Goal: Transaction & Acquisition: Purchase product/service

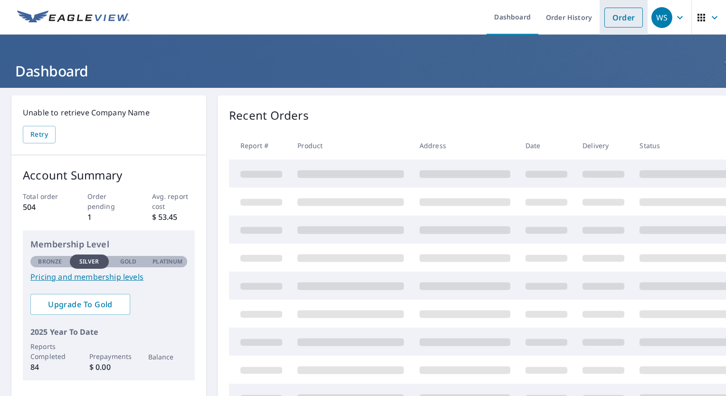
click at [617, 12] on link "Order" at bounding box center [623, 18] width 38 height 20
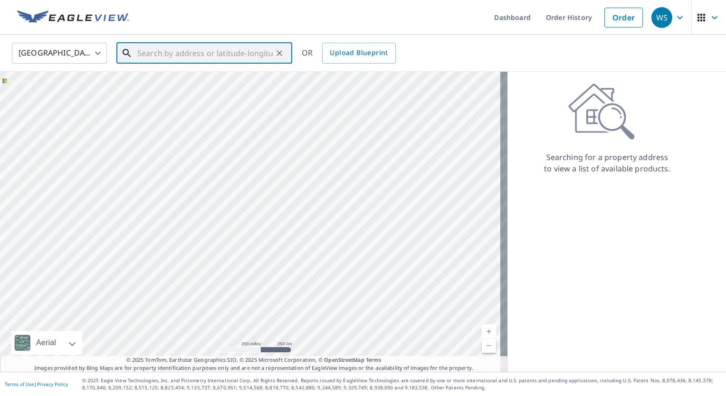
click at [182, 43] on input "text" at bounding box center [204, 53] width 135 height 27
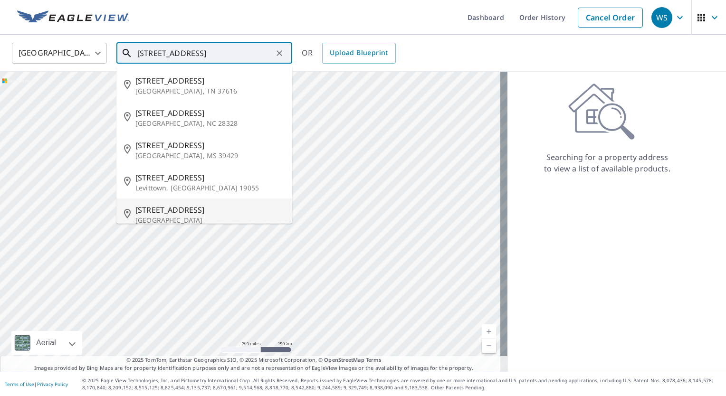
click at [161, 215] on span "[STREET_ADDRESS]" at bounding box center [209, 209] width 149 height 11
type input "[STREET_ADDRESS]"
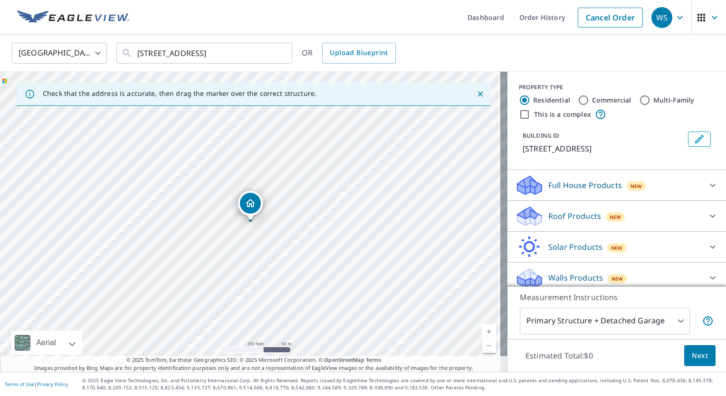
click at [707, 213] on icon at bounding box center [712, 215] width 11 height 11
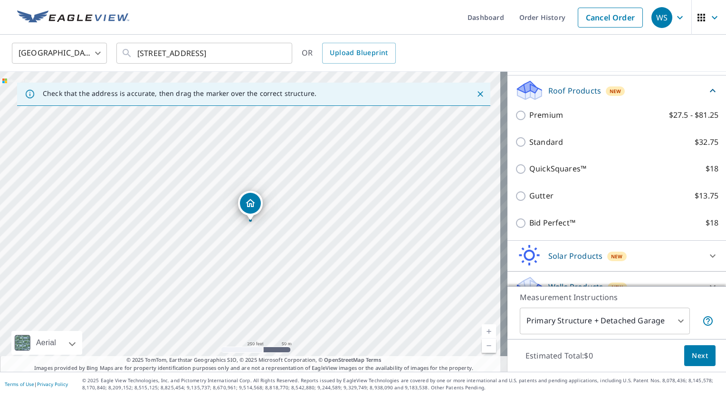
scroll to position [140, 0]
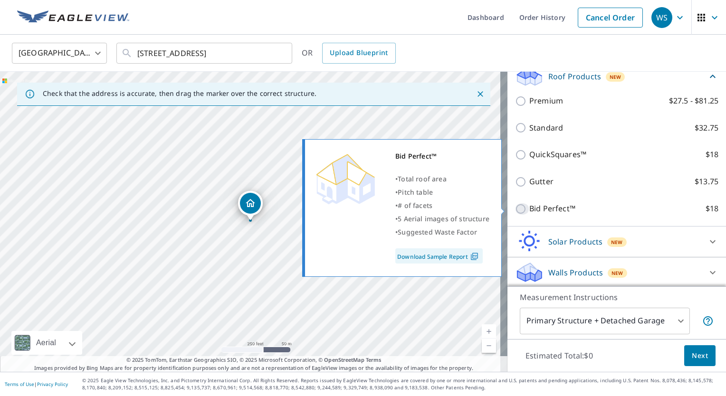
click at [516, 205] on input "Bid Perfect™ $18" at bounding box center [522, 208] width 14 height 11
checkbox input "true"
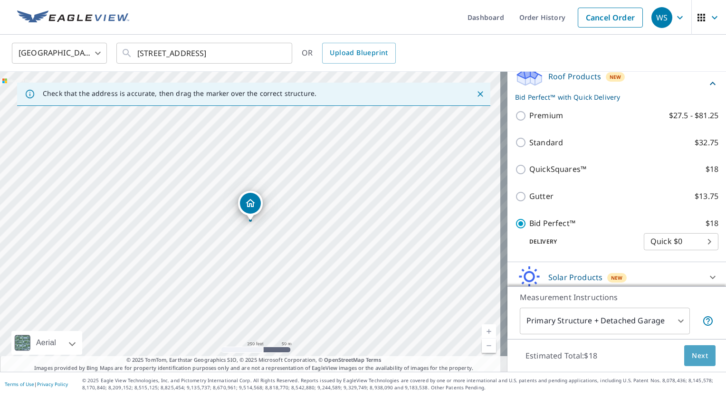
click at [693, 362] on button "Next" at bounding box center [699, 355] width 31 height 21
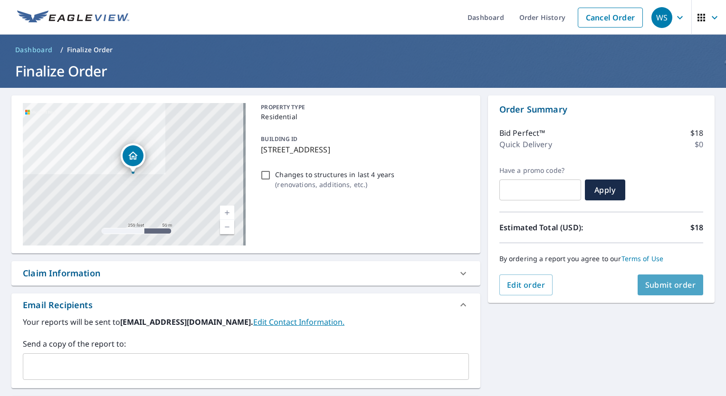
click at [662, 284] on span "Submit order" at bounding box center [670, 285] width 51 height 10
checkbox input "true"
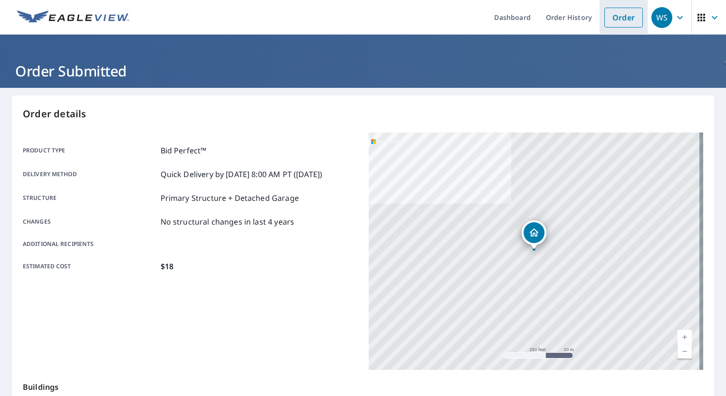
click at [608, 17] on link "Order" at bounding box center [623, 18] width 38 height 20
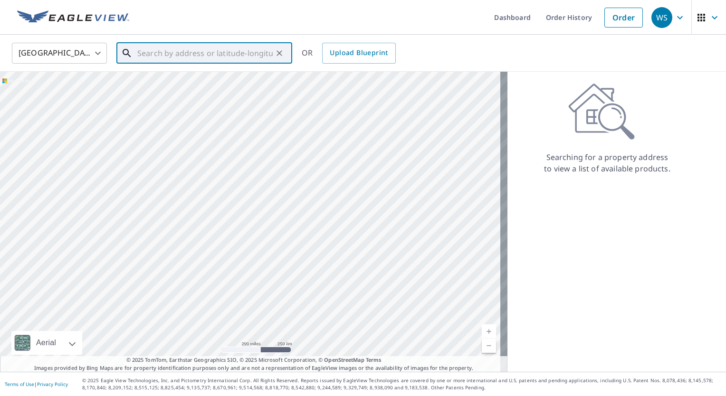
click at [228, 55] on input "text" at bounding box center [204, 53] width 135 height 27
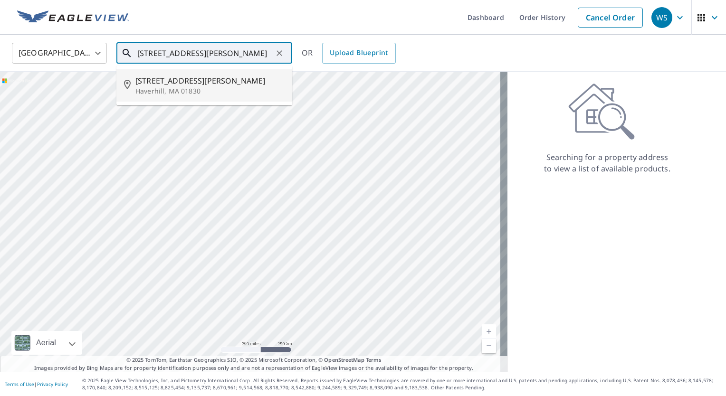
click at [157, 55] on input "[STREET_ADDRESS][PERSON_NAME]" at bounding box center [204, 53] width 135 height 27
click at [243, 50] on input "[STREET_ADDRESS][PERSON_NAME]" at bounding box center [204, 53] width 135 height 27
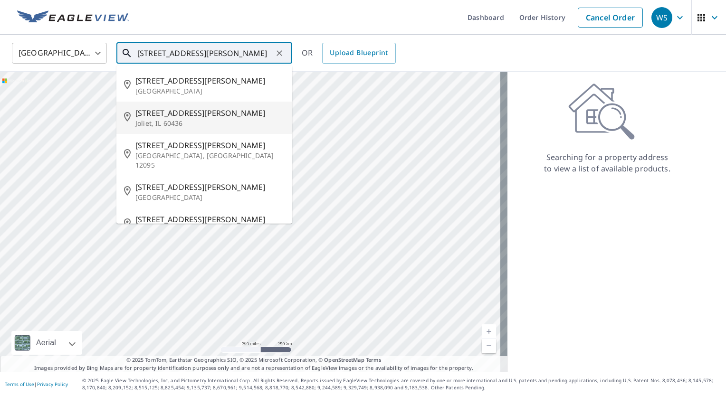
scroll to position [10, 0]
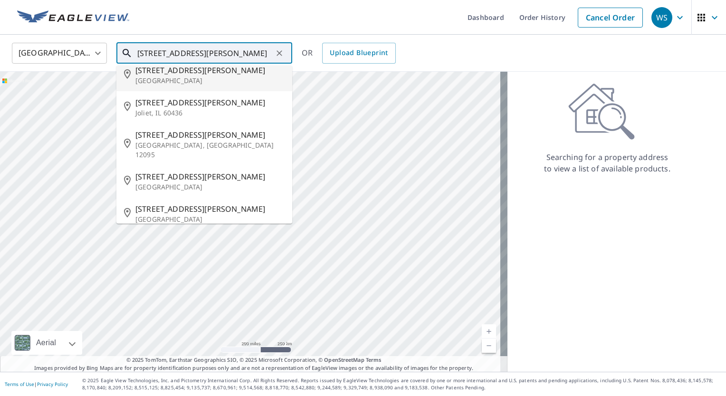
click at [230, 52] on input "[STREET_ADDRESS][PERSON_NAME]" at bounding box center [204, 53] width 135 height 27
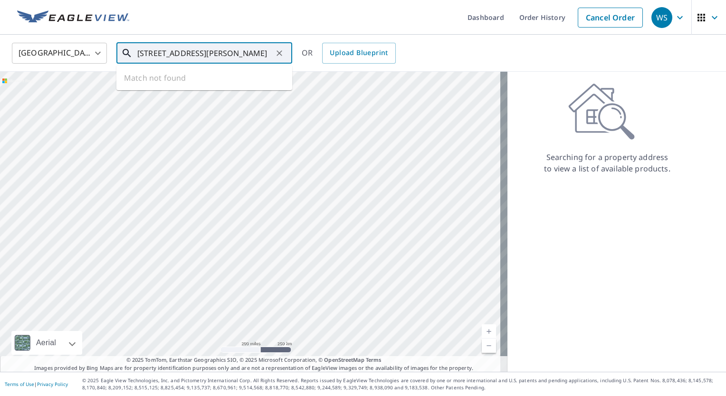
click at [177, 55] on input "[STREET_ADDRESS][PERSON_NAME]" at bounding box center [204, 53] width 135 height 27
click at [180, 53] on input "[STREET_ADDRESS][PERSON_NAME]" at bounding box center [204, 53] width 135 height 27
click at [253, 57] on input "[STREET_ADDRESS][PERSON_NAME]" at bounding box center [204, 53] width 135 height 27
click at [177, 54] on input "[STREET_ADDRESS][PERSON_NAME][PERSON_NAME]" at bounding box center [204, 53] width 135 height 27
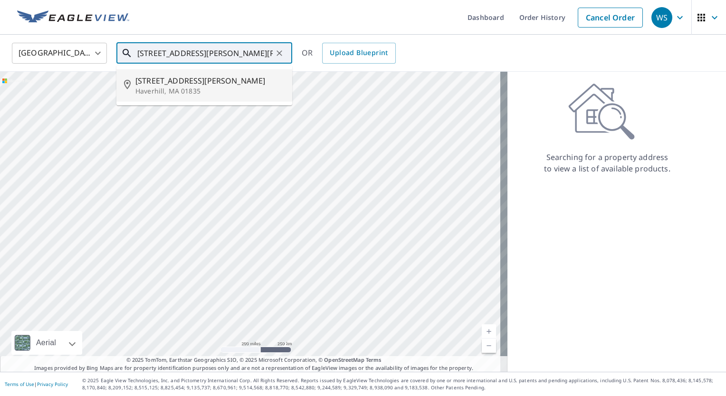
click at [213, 85] on span "[STREET_ADDRESS][PERSON_NAME]" at bounding box center [209, 80] width 149 height 11
type input "[STREET_ADDRESS][PERSON_NAME]"
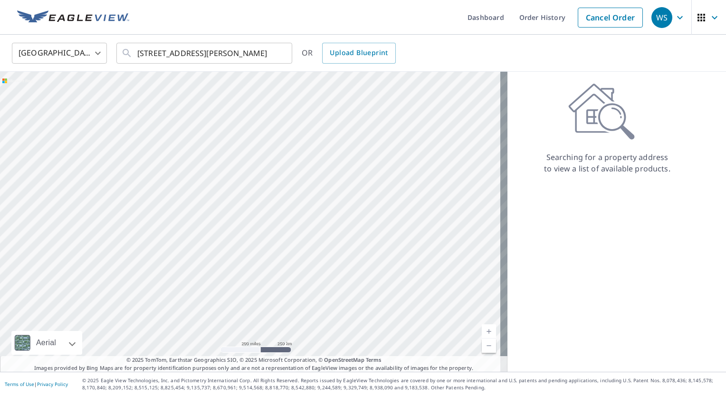
click at [213, 85] on div "Aerial Road A standard road map Aerial A detailed look from above Labels Labels…" at bounding box center [253, 222] width 507 height 300
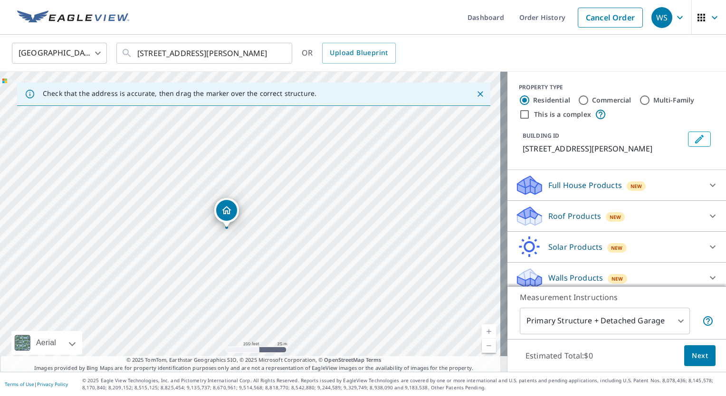
click at [308, 197] on div "[STREET_ADDRESS][PERSON_NAME]" at bounding box center [253, 222] width 507 height 300
click at [481, 331] on link "Current Level 18, Zoom In" at bounding box center [488, 331] width 14 height 14
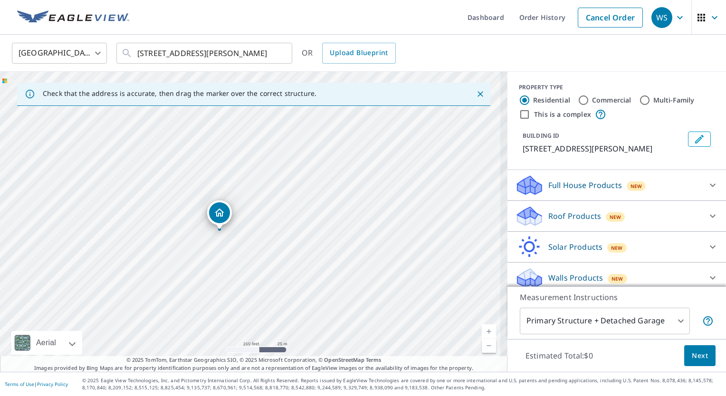
click at [481, 331] on link "Current Level 18, Zoom In" at bounding box center [488, 331] width 14 height 14
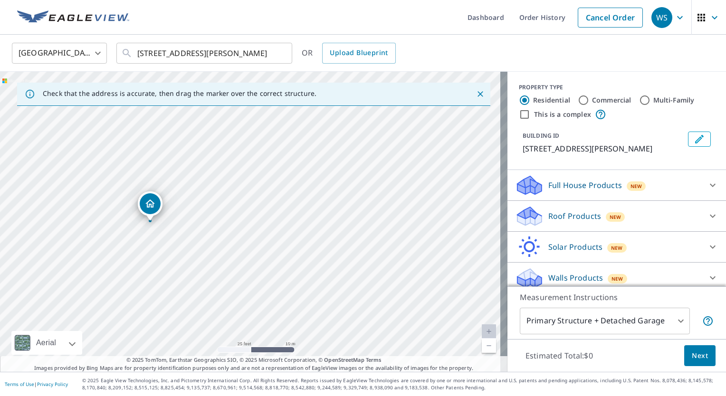
drag, startPoint x: 293, startPoint y: 283, endPoint x: 287, endPoint y: 255, distance: 29.1
click at [287, 255] on div "[STREET_ADDRESS][PERSON_NAME]" at bounding box center [253, 222] width 507 height 300
click at [707, 217] on icon at bounding box center [712, 215] width 11 height 11
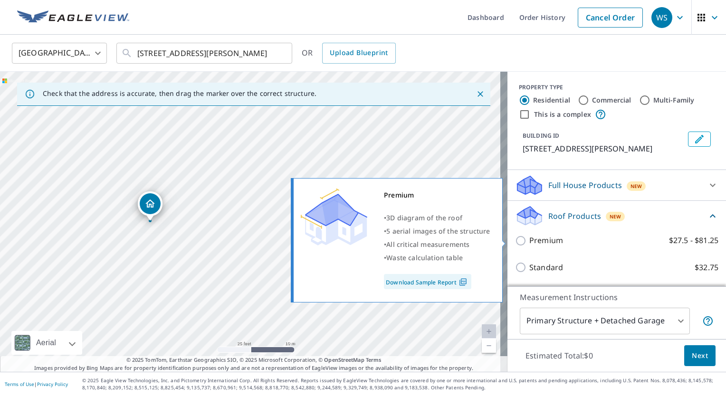
click at [515, 236] on input "Premium $27.5 - $81.25" at bounding box center [522, 240] width 14 height 11
checkbox input "true"
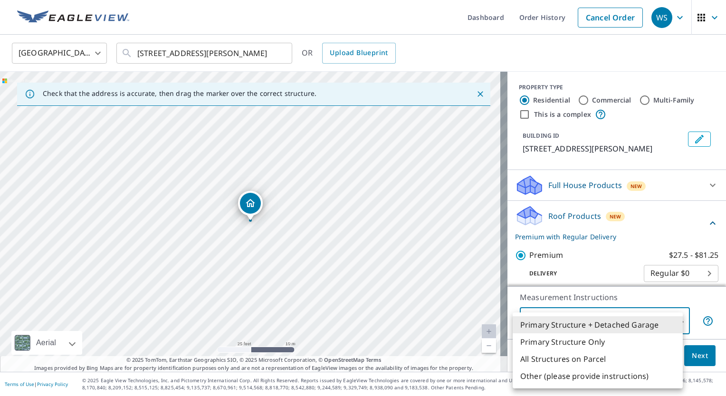
click at [676, 320] on body "WS WS Dashboard Order History Cancel Order WS [GEOGRAPHIC_DATA] [GEOGRAPHIC_DAT…" at bounding box center [363, 198] width 726 height 396
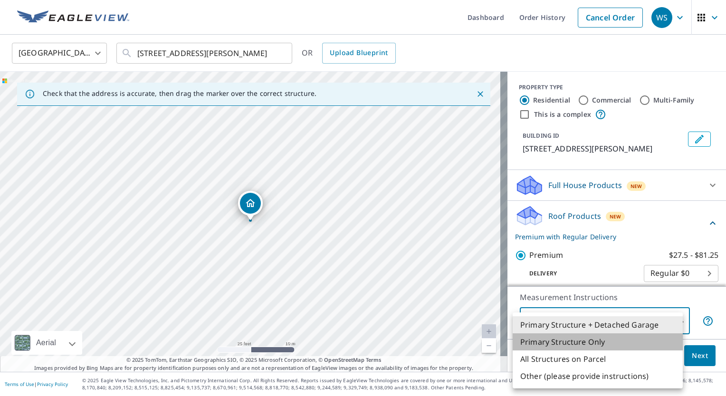
click at [617, 340] on li "Primary Structure Only" at bounding box center [597, 341] width 170 height 17
type input "2"
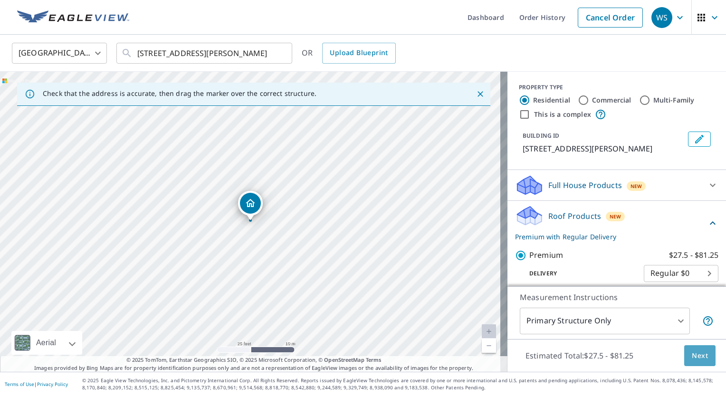
click at [694, 352] on span "Next" at bounding box center [699, 356] width 16 height 12
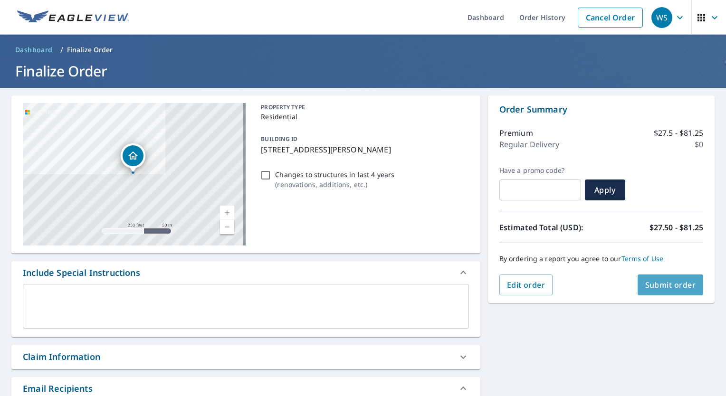
click at [669, 285] on span "Submit order" at bounding box center [670, 285] width 51 height 10
checkbox input "true"
